Goal: Transaction & Acquisition: Download file/media

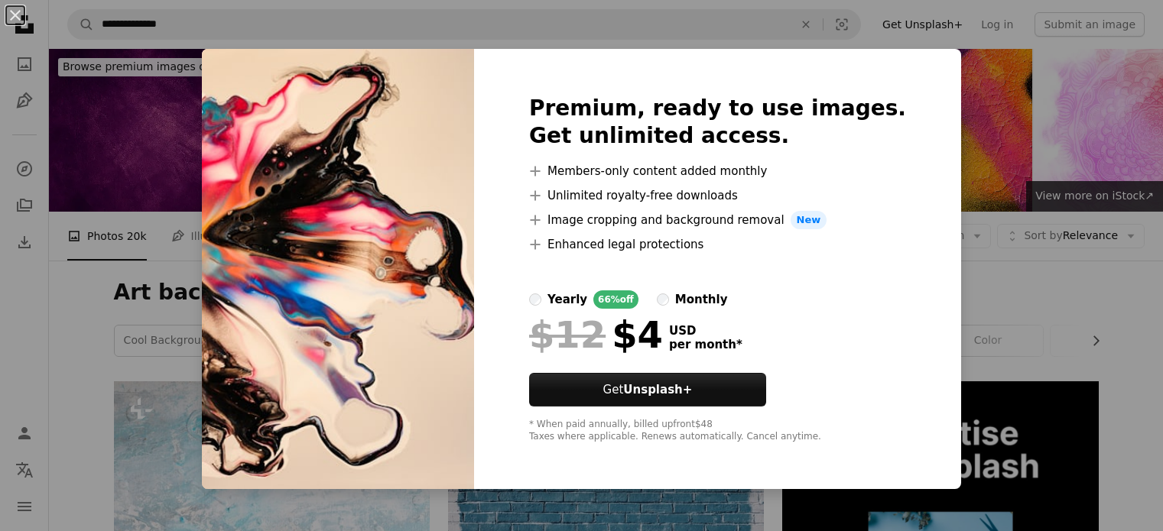
scroll to position [1954, 0]
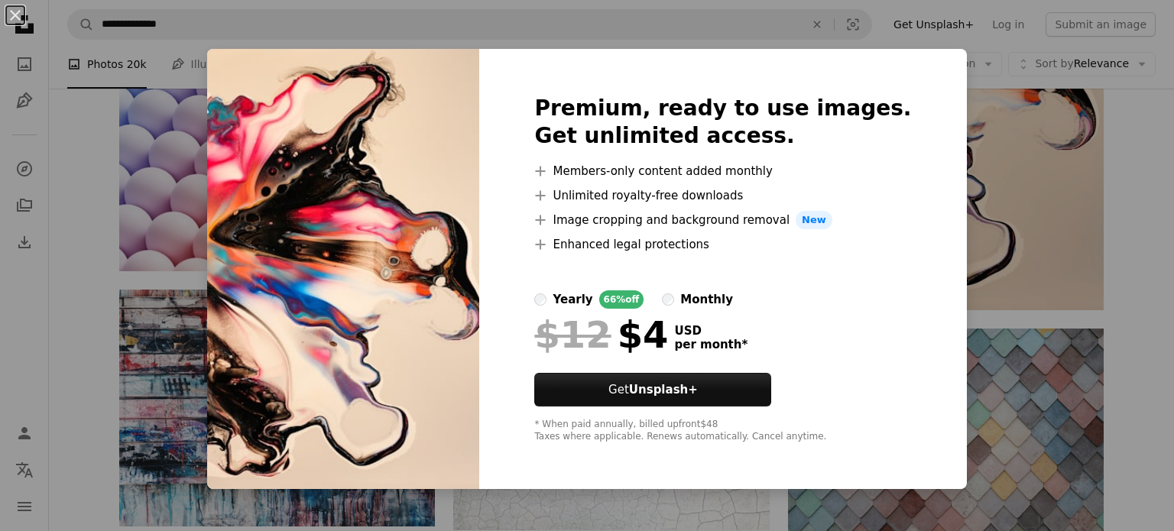
click at [992, 188] on div "An X shape Premium, ready to use images. Get unlimited access. A plus sign Memb…" at bounding box center [587, 265] width 1174 height 531
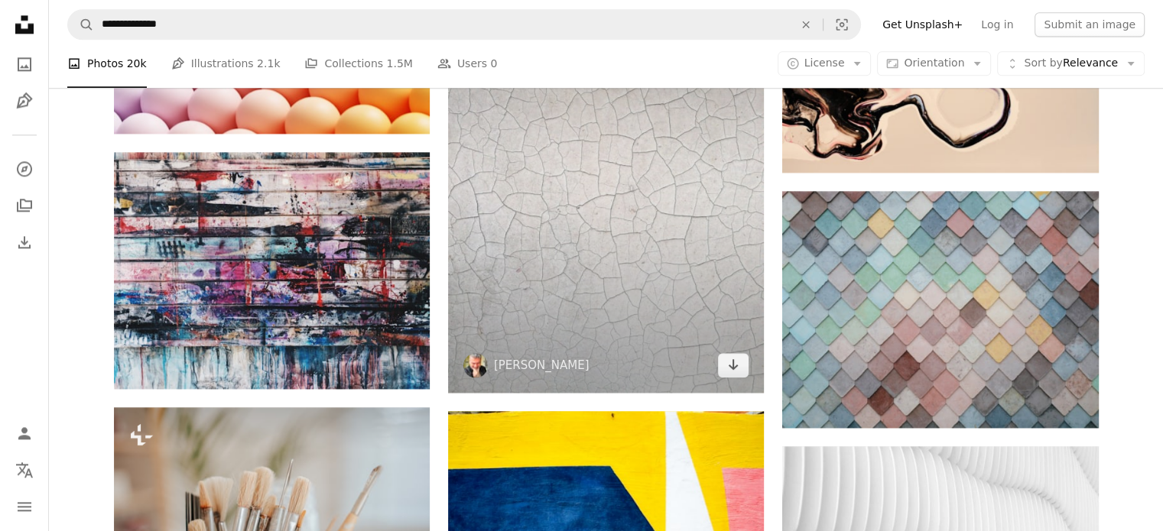
scroll to position [2177, 0]
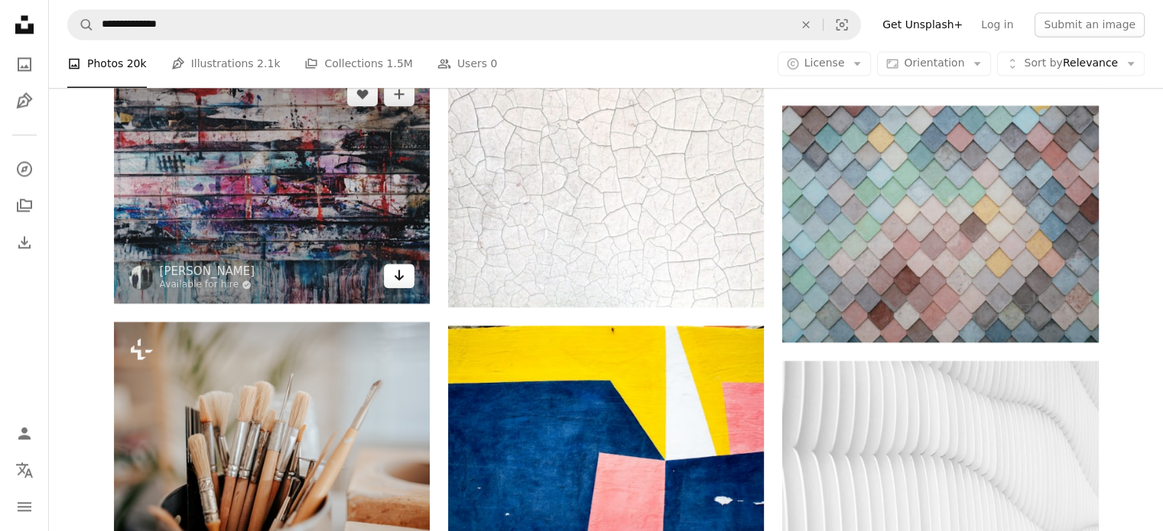
click at [413, 282] on link "Arrow pointing down" at bounding box center [399, 276] width 31 height 24
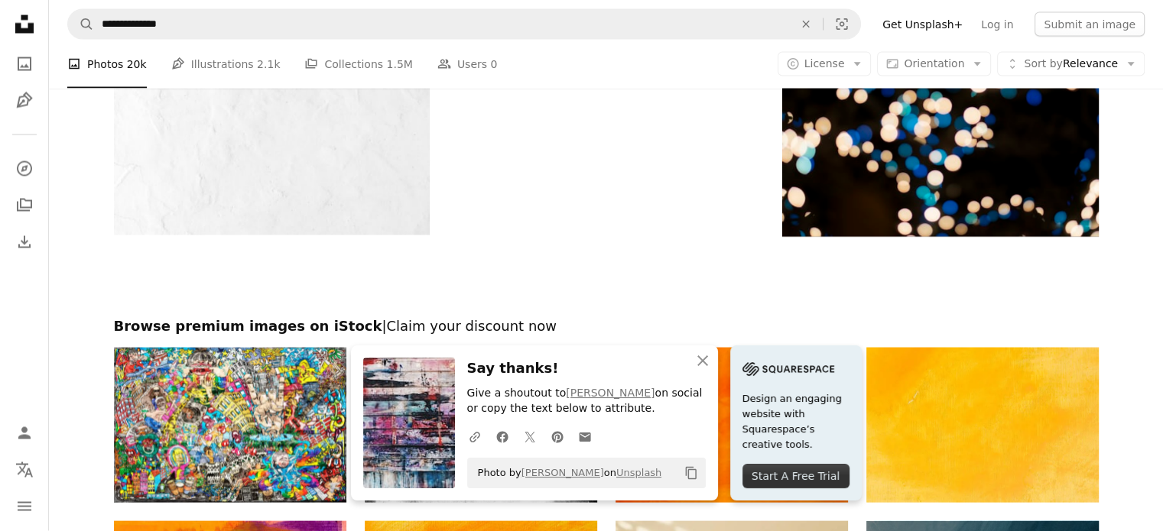
scroll to position [2971, 0]
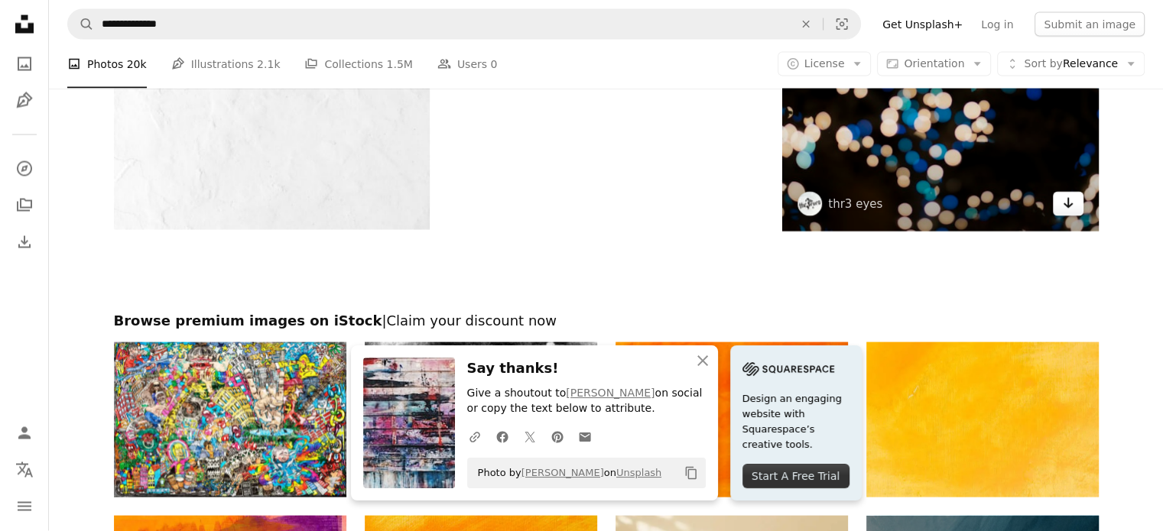
click at [1080, 192] on link "Arrow pointing down" at bounding box center [1068, 204] width 31 height 24
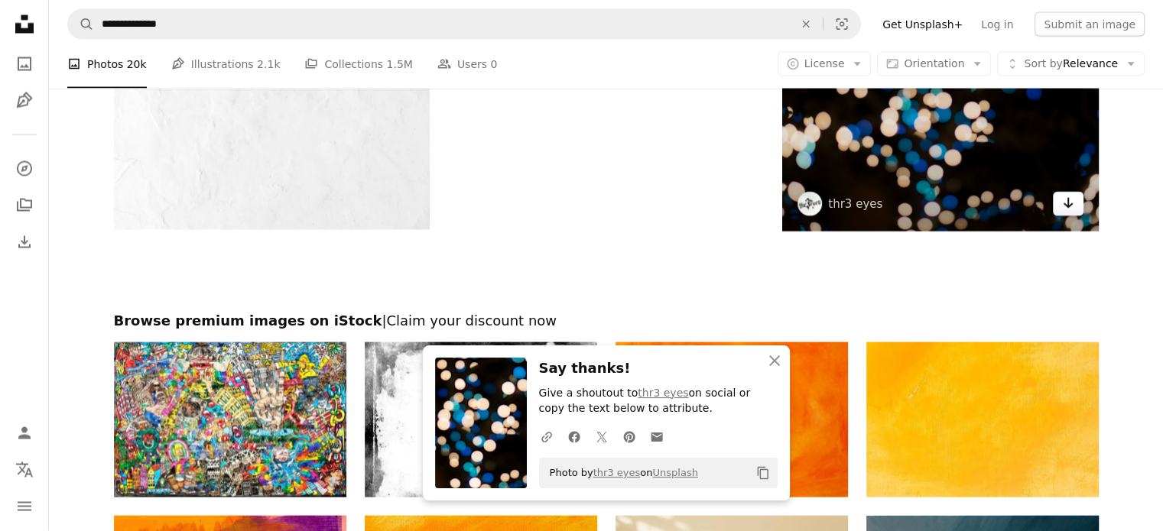
click at [1080, 192] on link "Arrow pointing down" at bounding box center [1068, 204] width 31 height 24
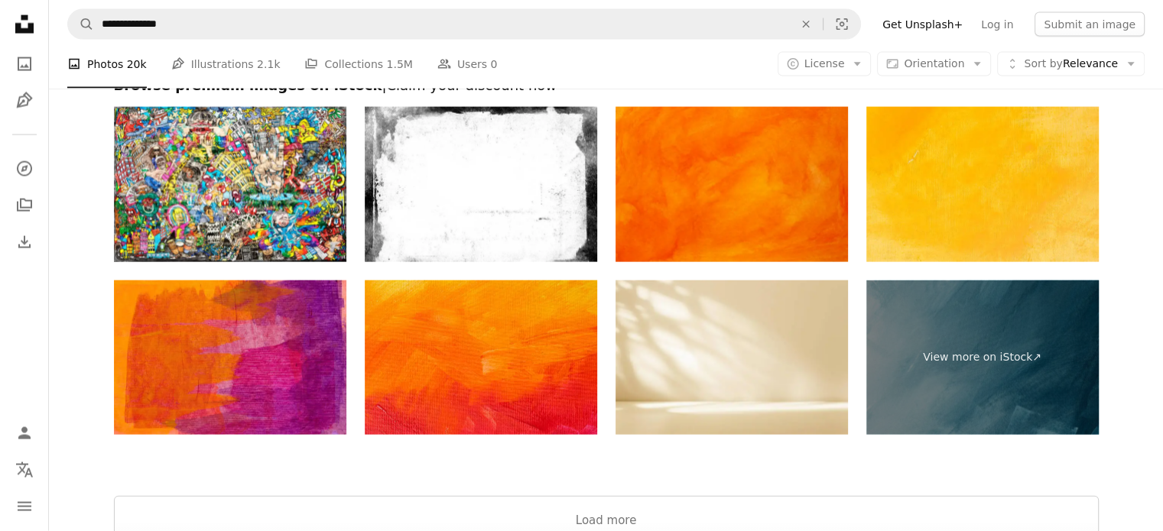
scroll to position [3214, 0]
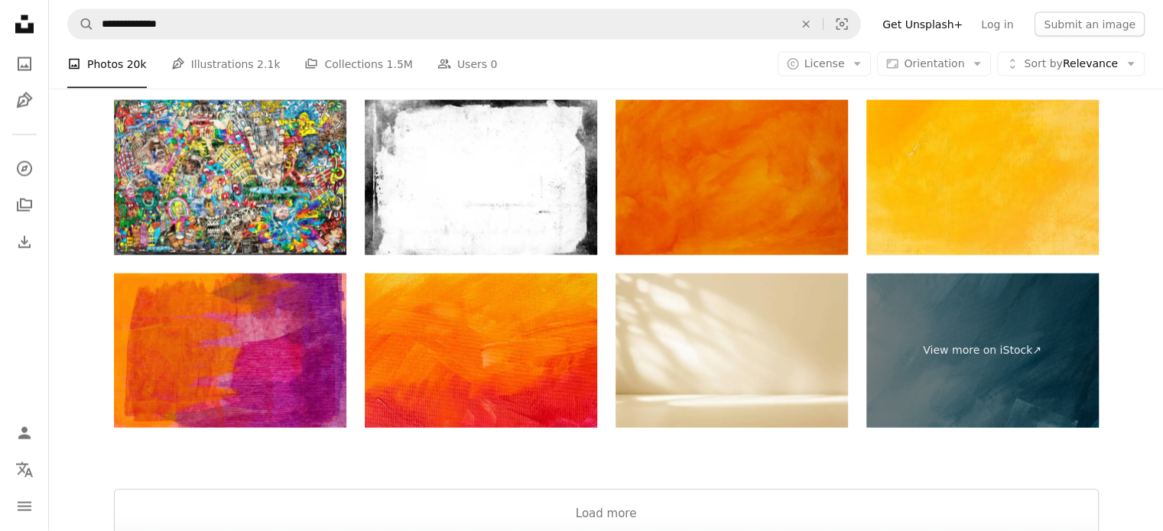
drag, startPoint x: 758, startPoint y: 199, endPoint x: 723, endPoint y: 209, distance: 36.8
click at [723, 209] on img at bounding box center [731, 177] width 232 height 155
